Goal: Answer question/provide support

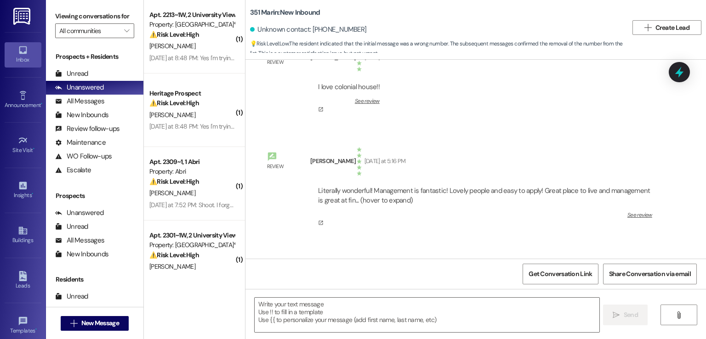
scroll to position [47331, 0]
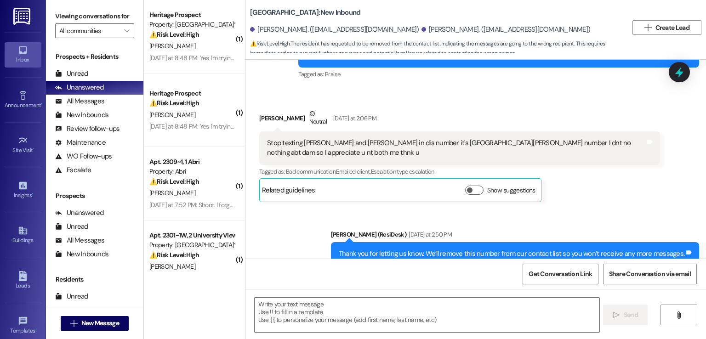
scroll to position [191, 0]
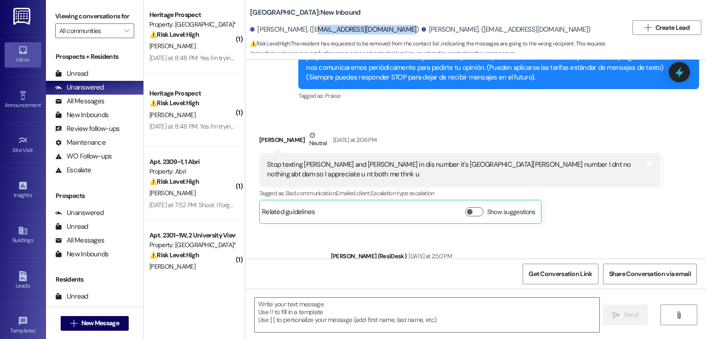
drag, startPoint x: 377, startPoint y: 29, endPoint x: 300, endPoint y: 31, distance: 77.3
click at [300, 31] on div "[PERSON_NAME]. ([EMAIL_ADDRESS][DOMAIN_NAME])" at bounding box center [334, 30] width 169 height 10
copy div "[EMAIL_ADDRESS][DOMAIN_NAME]"
